Goal: Task Accomplishment & Management: Use online tool/utility

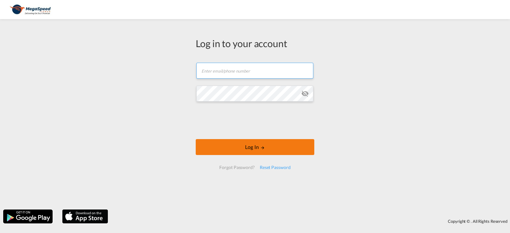
type input "[PERSON_NAME][EMAIL_ADDRESS][DOMAIN_NAME]"
click at [214, 142] on body "Log in to your account [PERSON_NAME][EMAIL_ADDRESS][DOMAIN_NAME] Password field…" at bounding box center [255, 116] width 510 height 233
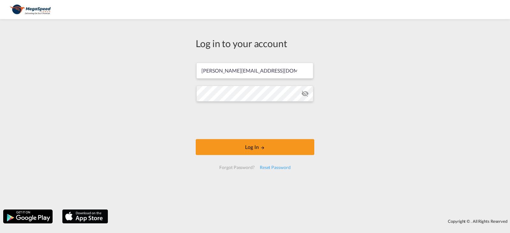
click at [233, 134] on div at bounding box center [255, 121] width 97 height 26
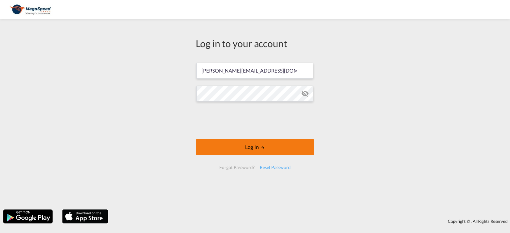
click at [231, 145] on button "Log In" at bounding box center [255, 147] width 119 height 16
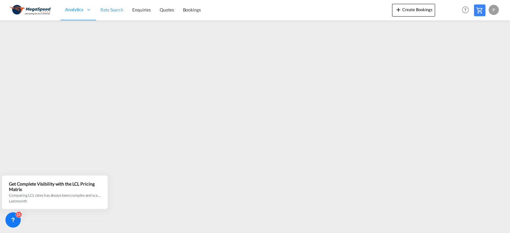
click at [106, 14] on link "Rate Search" at bounding box center [112, 10] width 32 height 21
